Goal: Information Seeking & Learning: Find specific fact

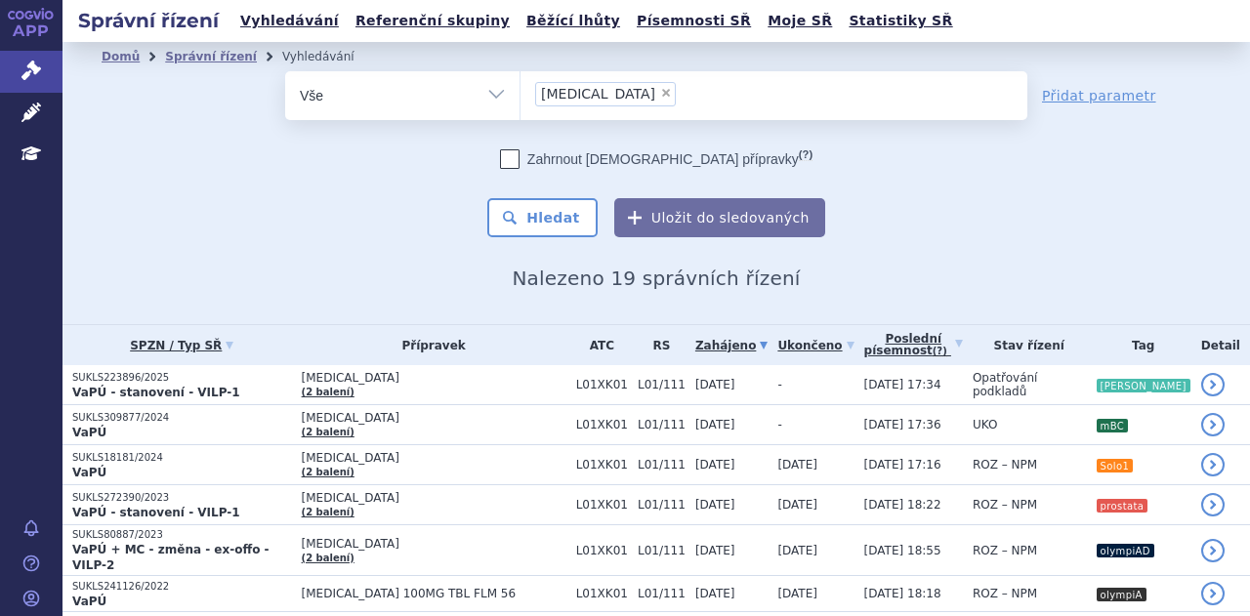
drag, startPoint x: 0, startPoint y: 0, endPoint x: 595, endPoint y: 99, distance: 603.6
click at [595, 99] on li "× [MEDICAL_DATA]" at bounding box center [605, 94] width 141 height 24
click at [520, 99] on select "[MEDICAL_DATA]" at bounding box center [519, 94] width 1 height 49
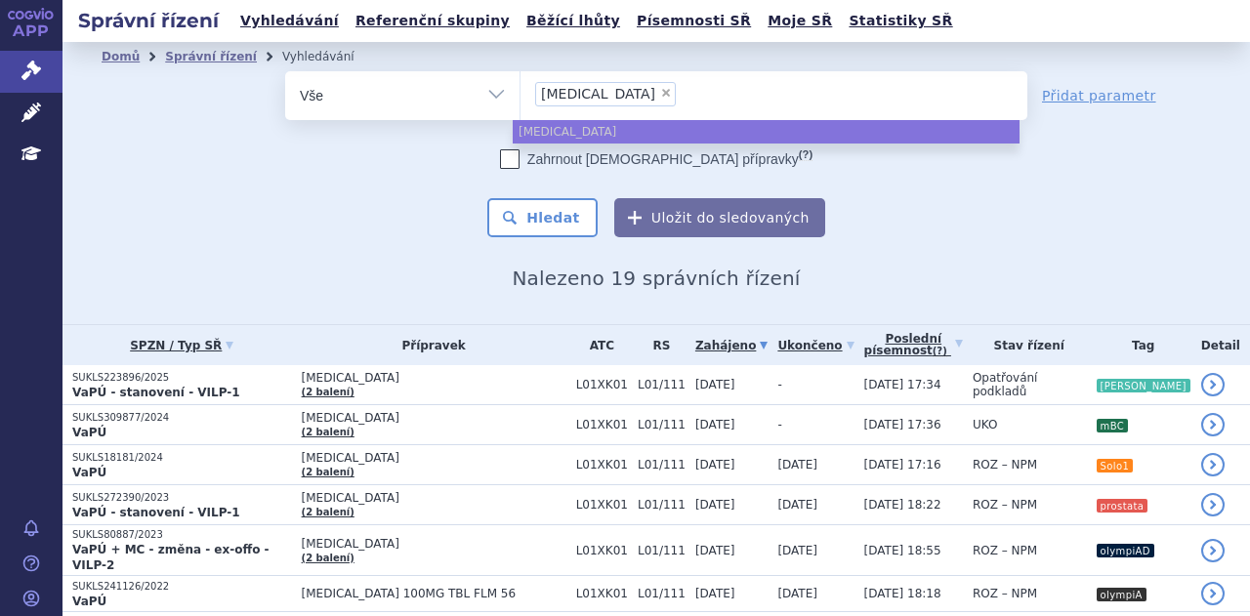
click at [660, 95] on span "×" at bounding box center [666, 93] width 12 height 12
click at [520, 95] on select "[MEDICAL_DATA]" at bounding box center [519, 94] width 1 height 49
select select
type input "ote"
type input "otezl"
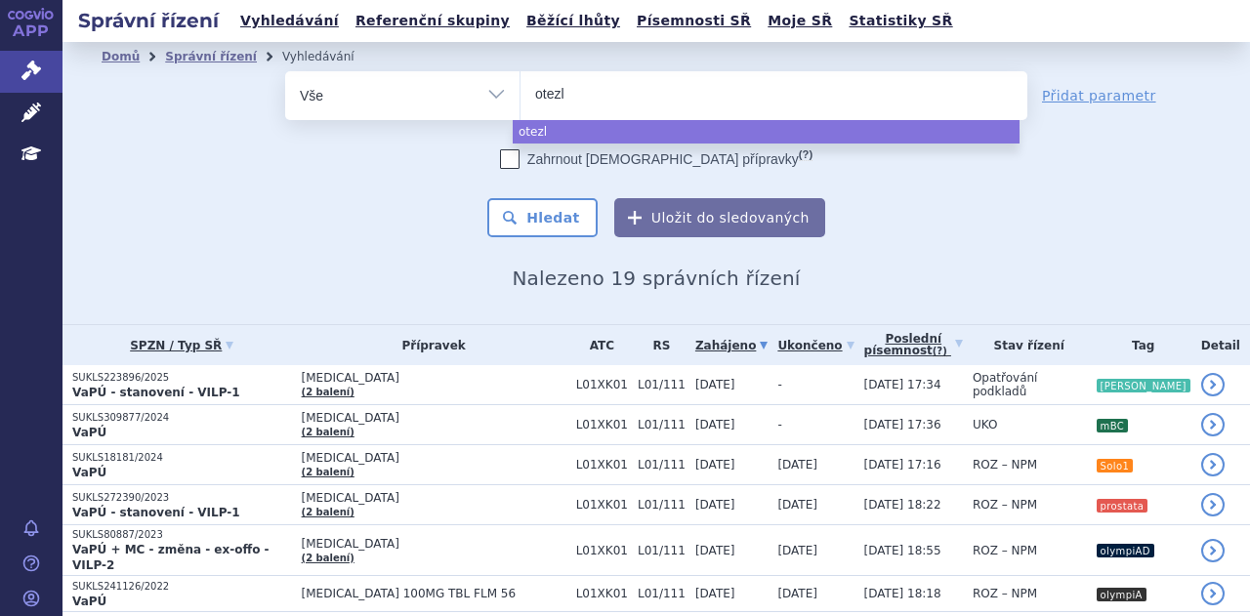
type input "[MEDICAL_DATA]"
select select "[MEDICAL_DATA]"
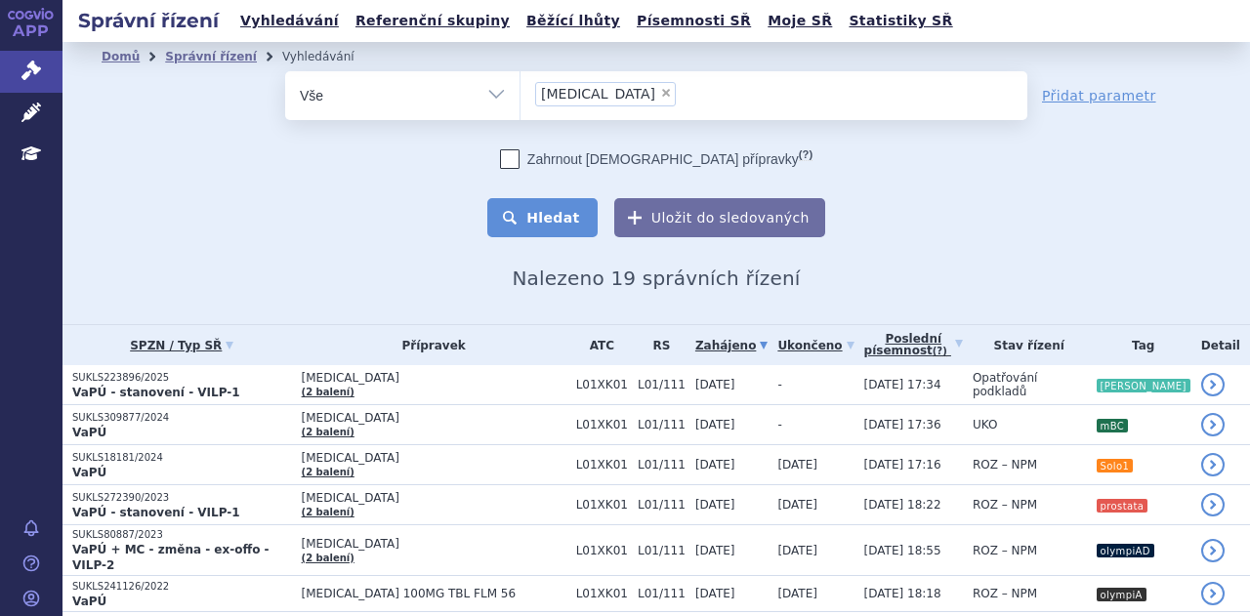
click at [558, 227] on button "Hledat" at bounding box center [542, 217] width 110 height 39
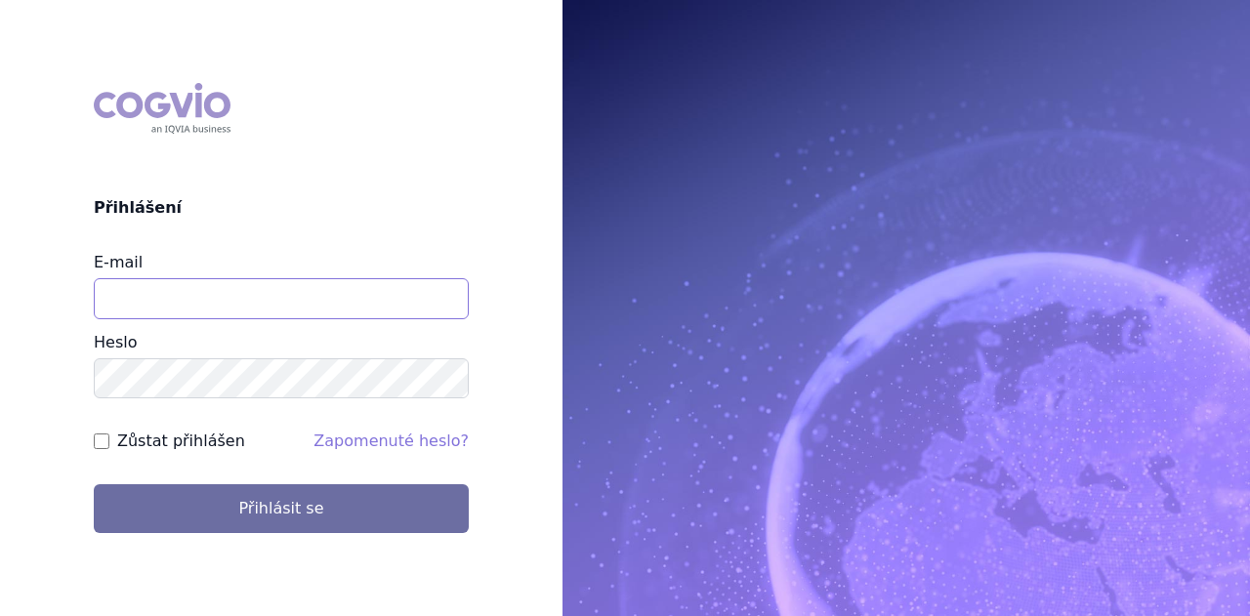
click at [301, 297] on input "E-mail" at bounding box center [281, 298] width 375 height 41
type input "michaela.x.tauchmanova@gsk.com"
click at [94, 484] on button "Přihlásit se" at bounding box center [281, 508] width 375 height 49
